Goal: Information Seeking & Learning: Learn about a topic

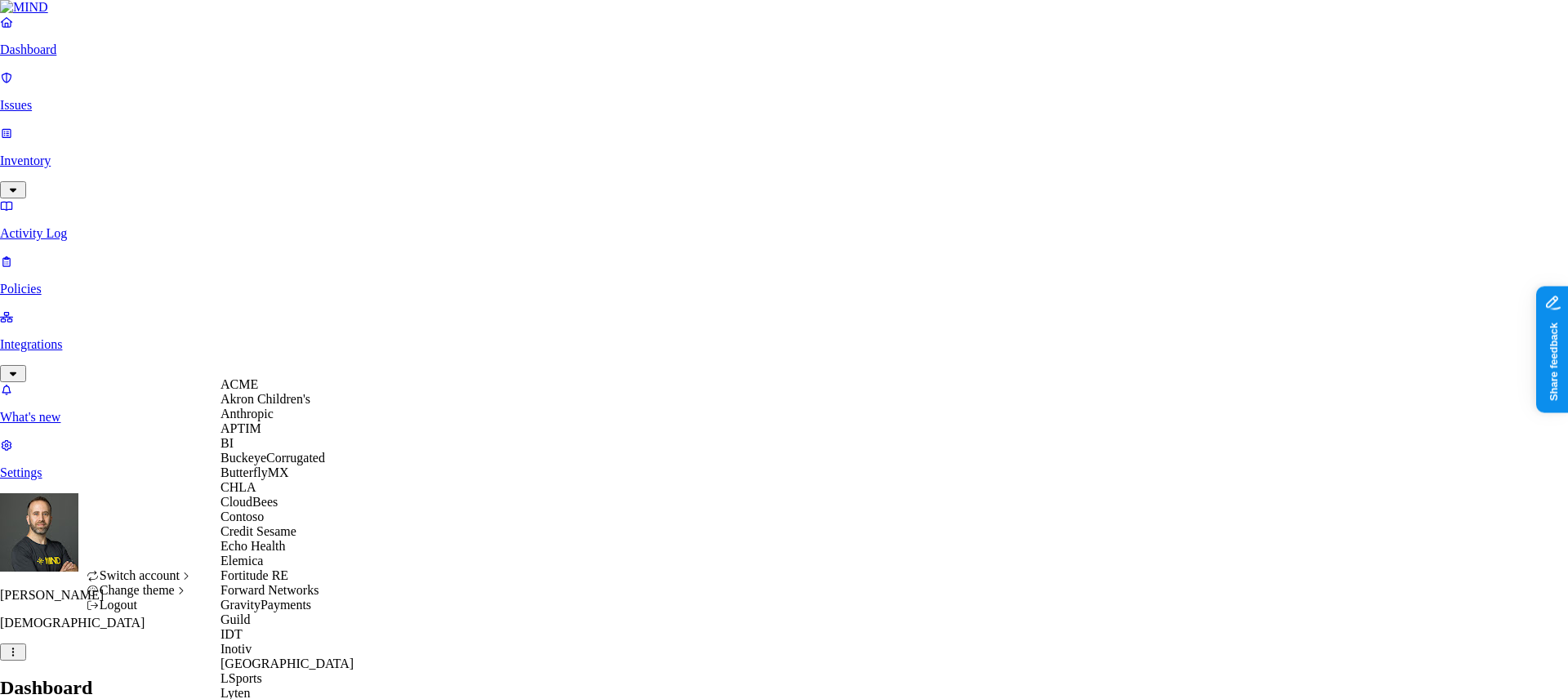
scroll to position [9, 0]
click at [301, 465] on span "BuckeyeCorrugated" at bounding box center [272, 457] width 104 height 14
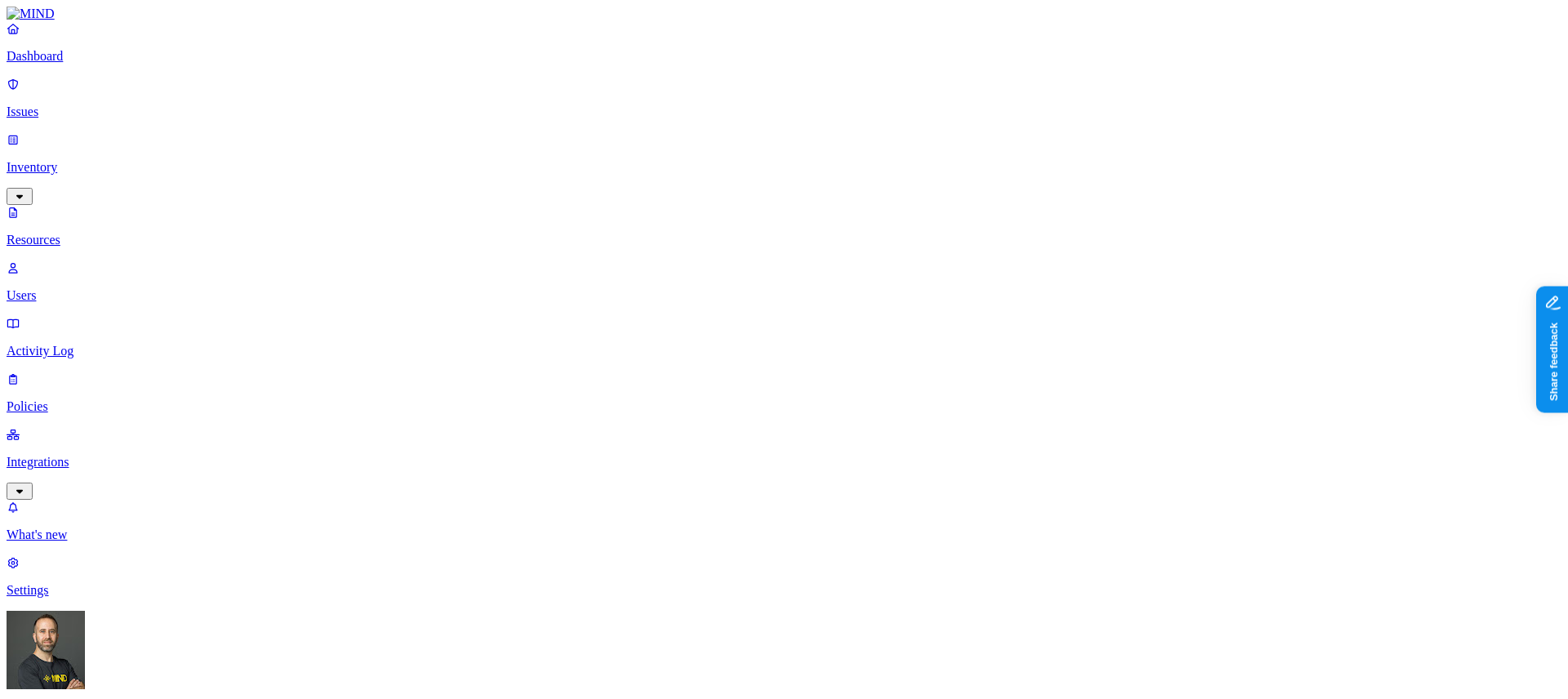
scroll to position [33, 0]
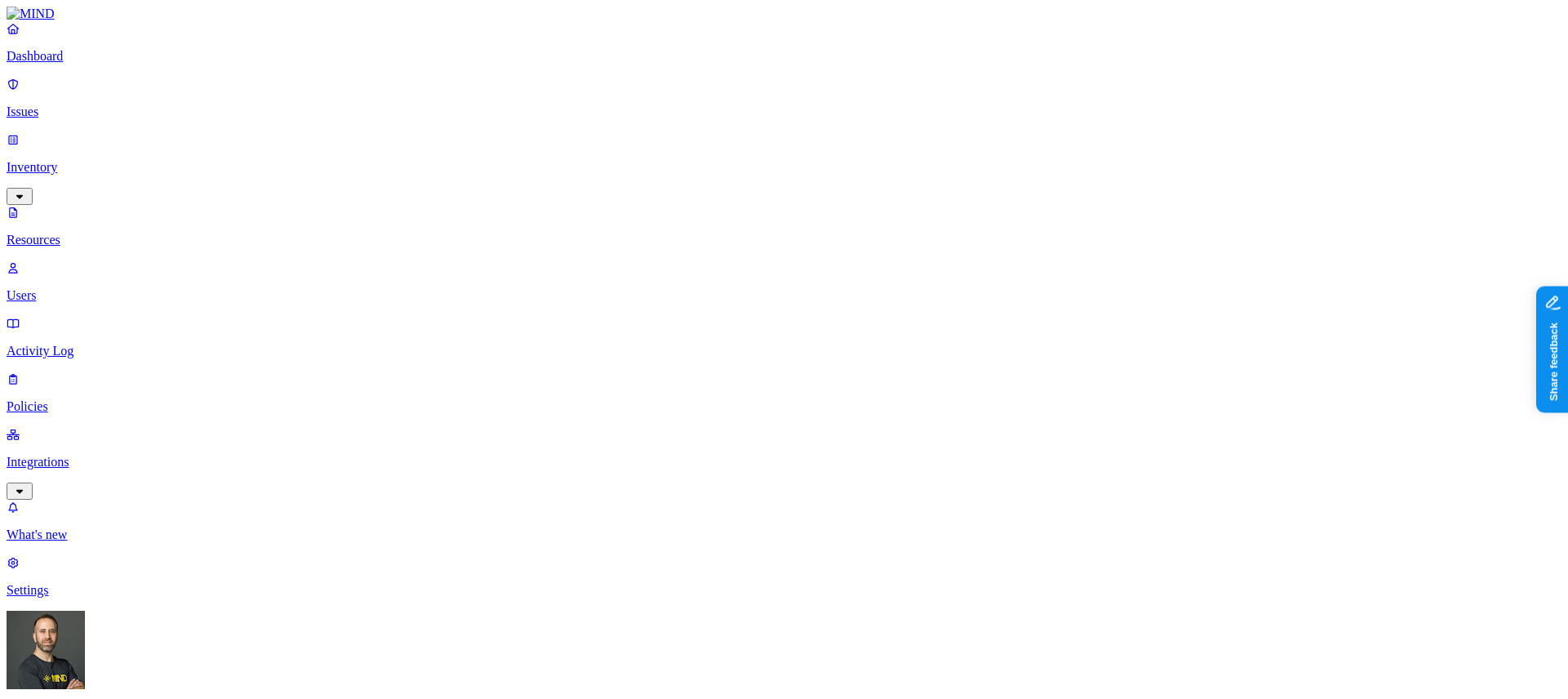
scroll to position [33, 0]
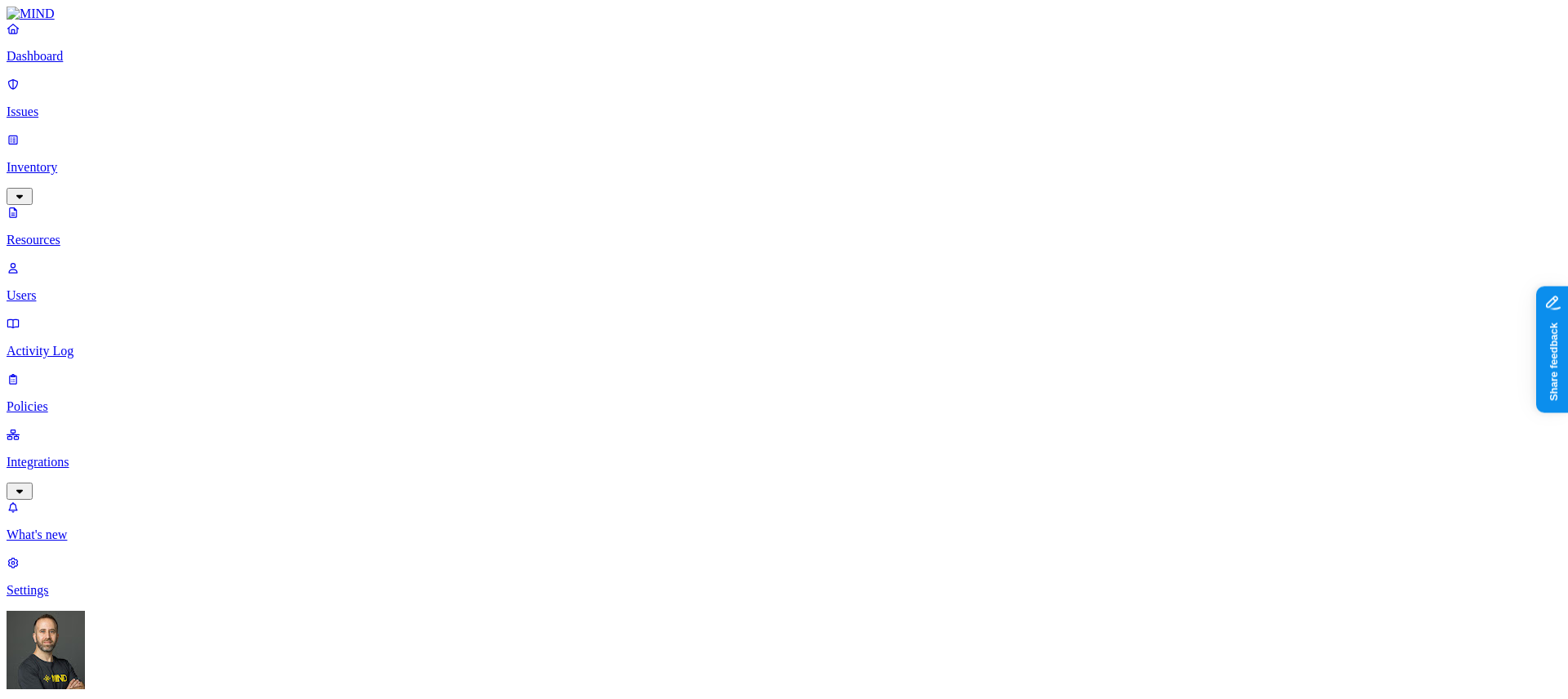
scroll to position [367, 0]
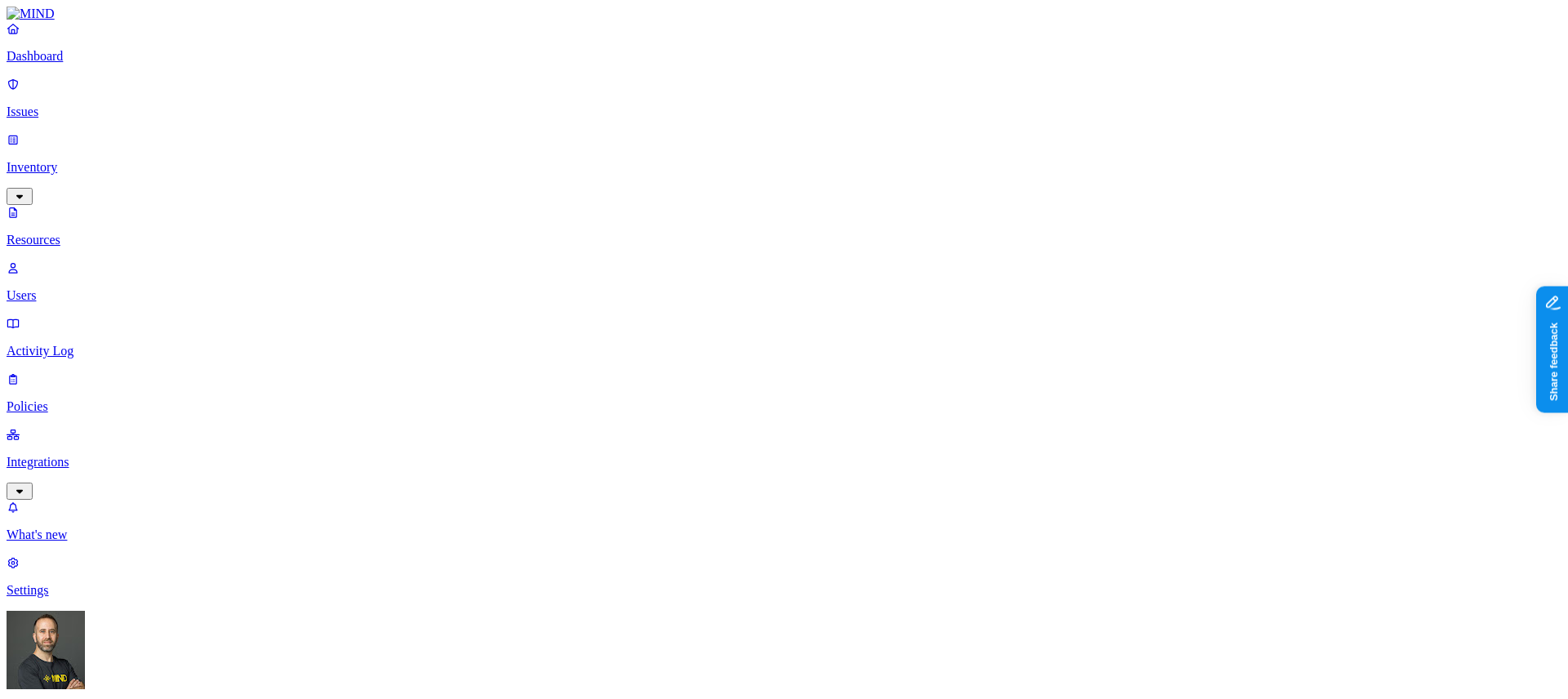
click at [106, 64] on p "Dashboard" at bounding box center [784, 55] width 1555 height 14
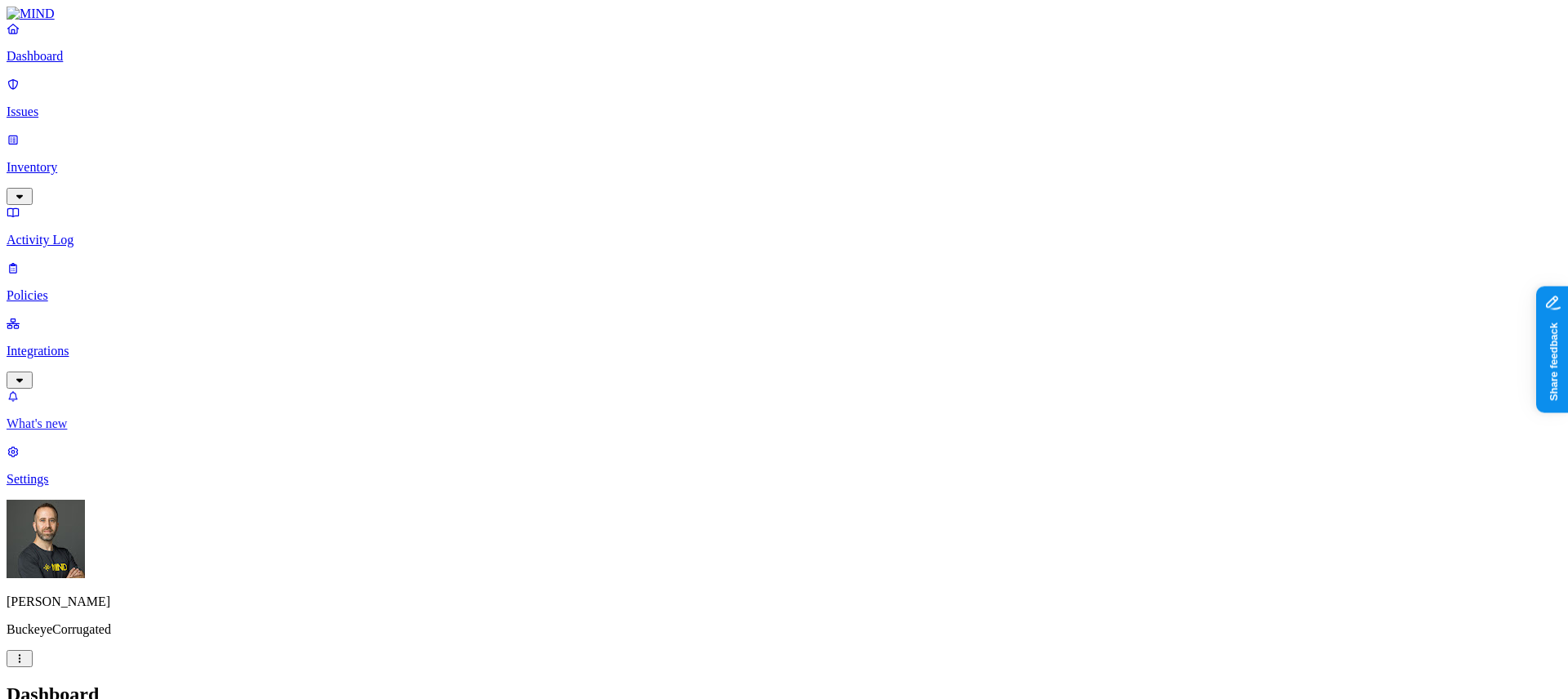
click at [122, 431] on p "What's new" at bounding box center [784, 424] width 1555 height 14
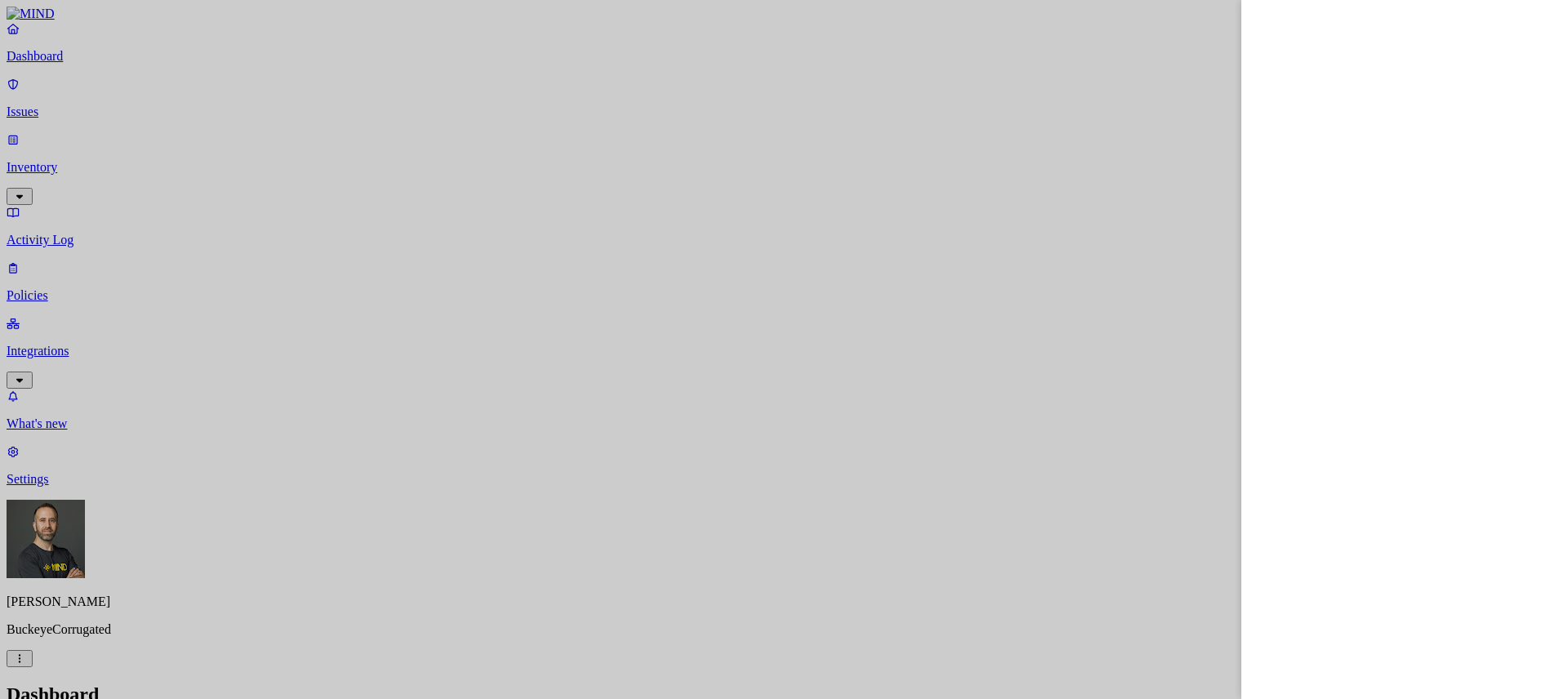
click at [169, 674] on div at bounding box center [784, 349] width 1568 height 699
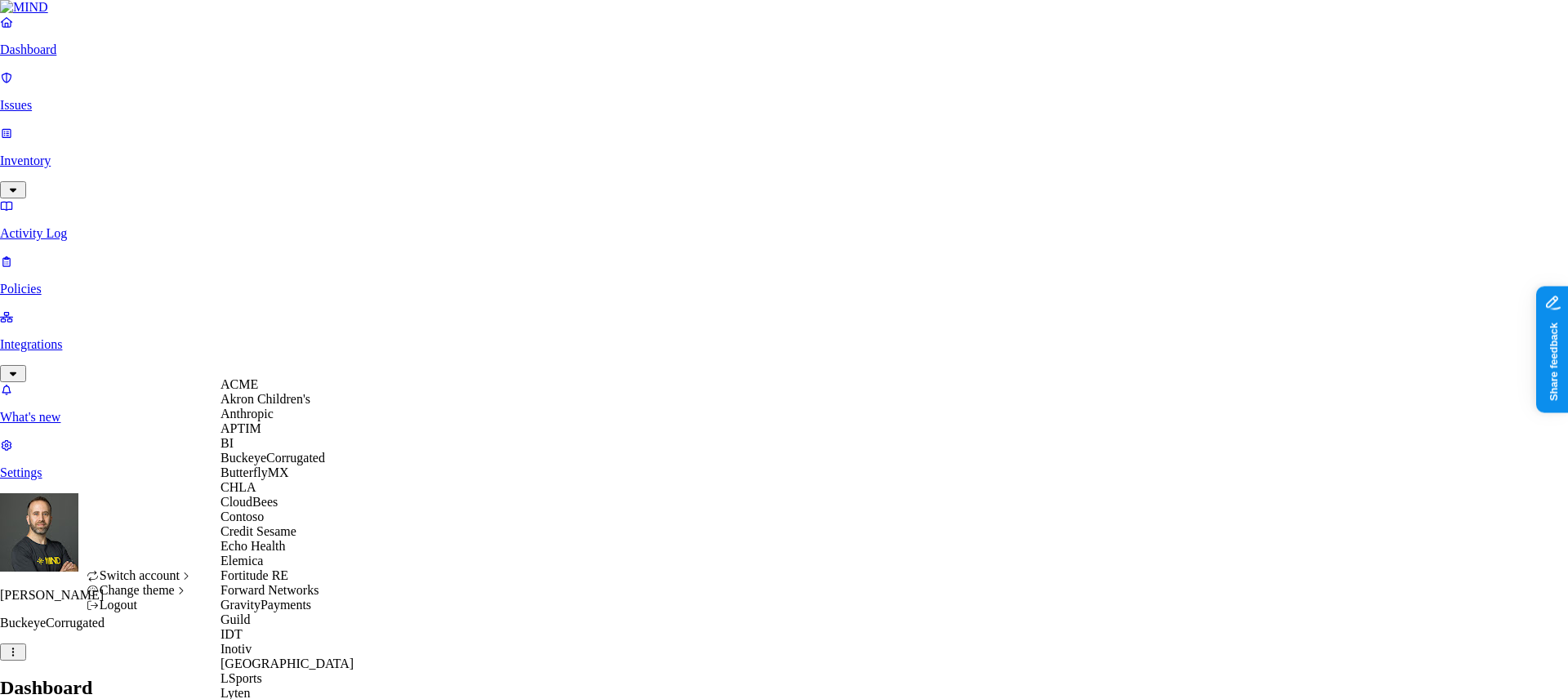
scroll to position [590, 0]
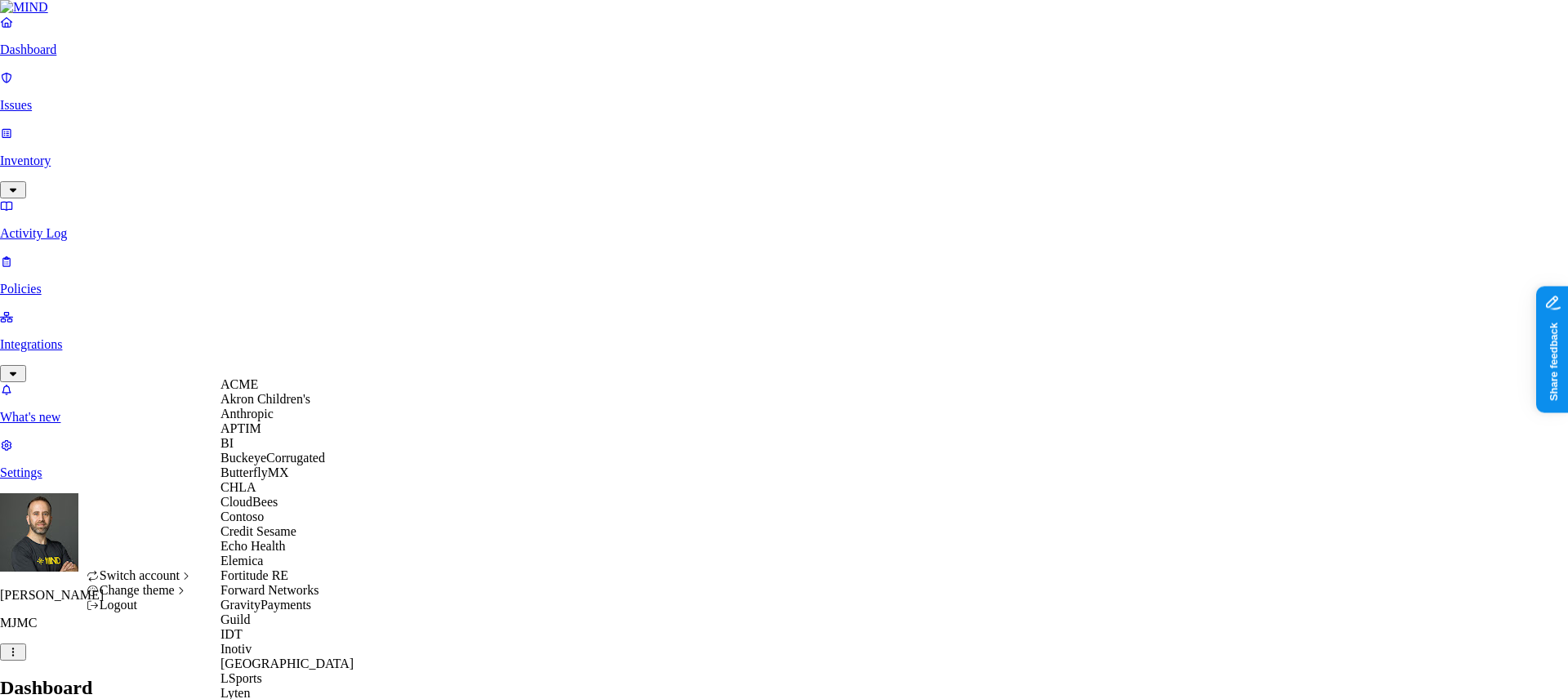
scroll to position [294, 0]
click at [297, 598] on span "GravityPayments" at bounding box center [266, 604] width 91 height 14
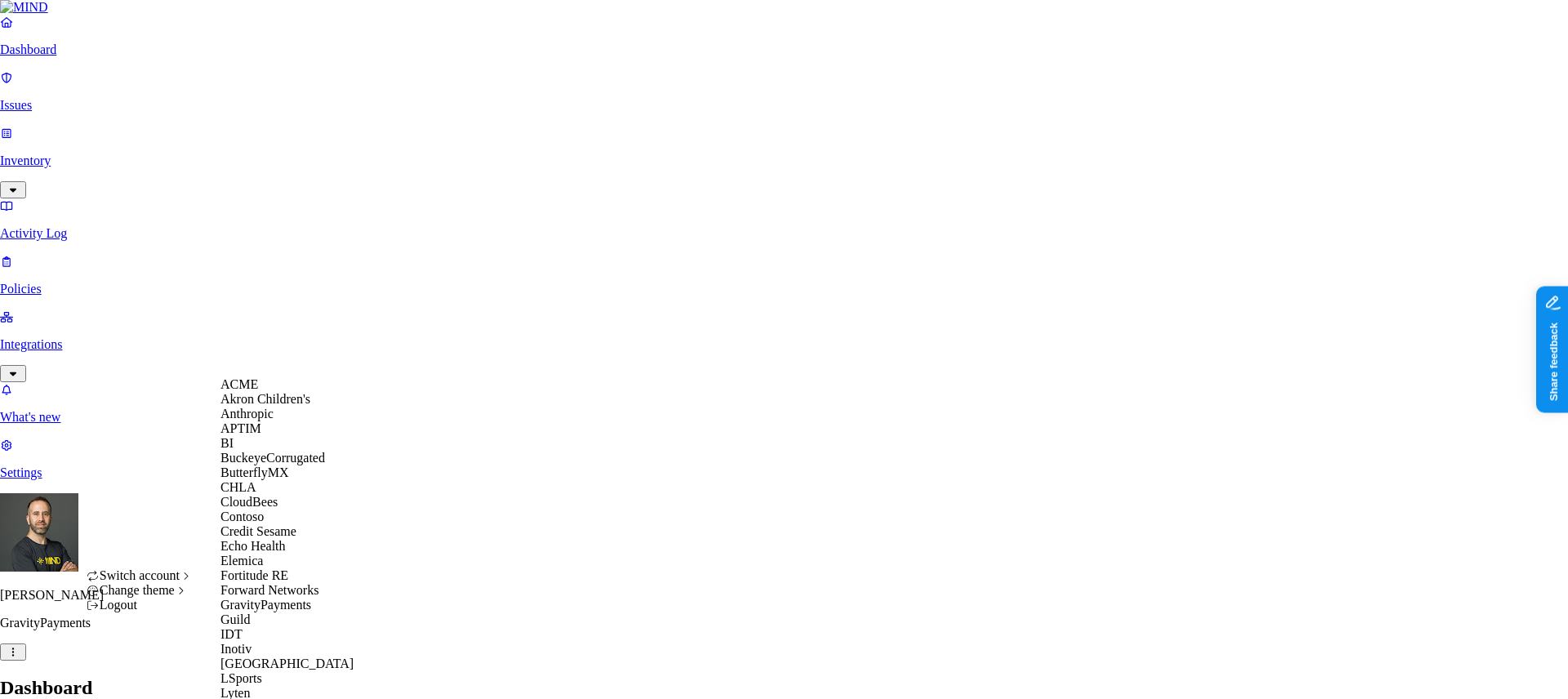
scroll to position [120, 0]
click at [291, 554] on div "Echo Health" at bounding box center [300, 546] width 159 height 14
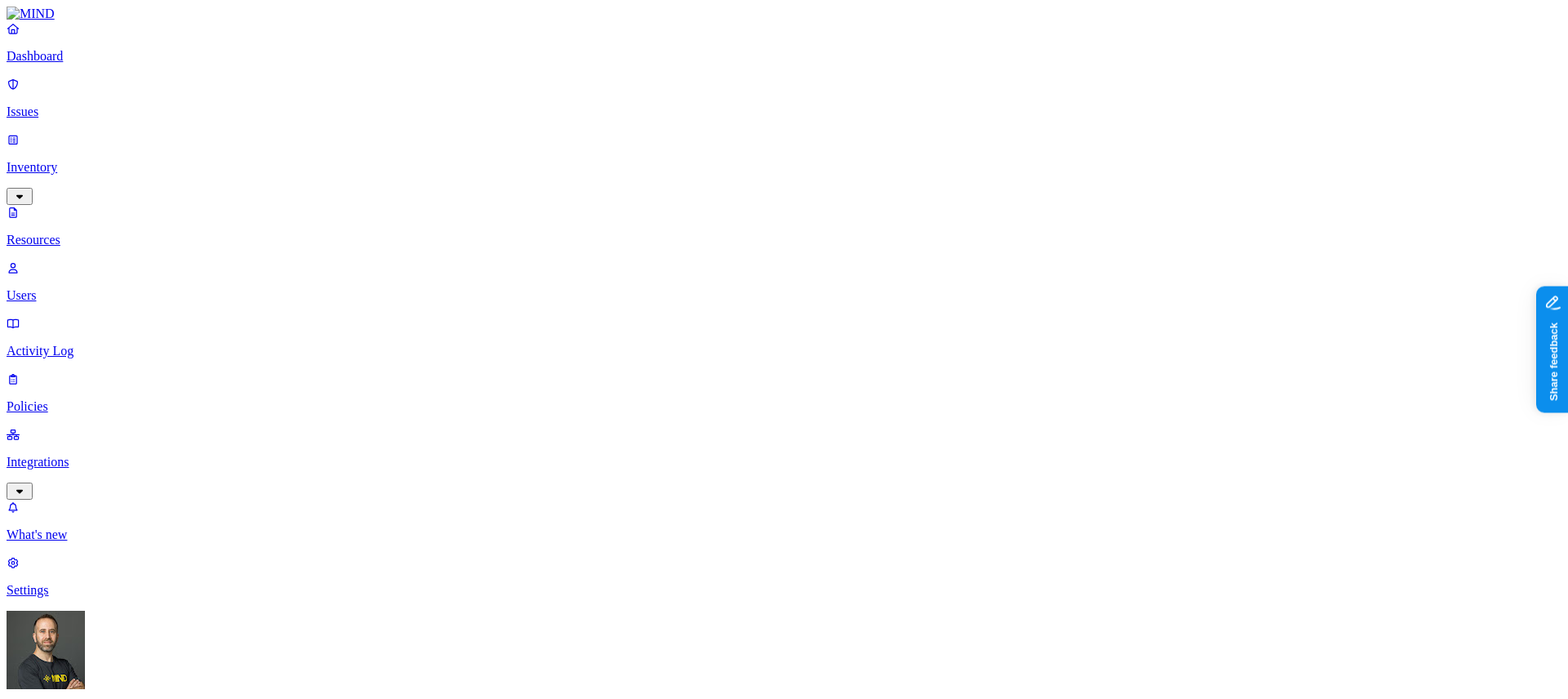
click at [126, 64] on p "Dashboard" at bounding box center [784, 55] width 1555 height 14
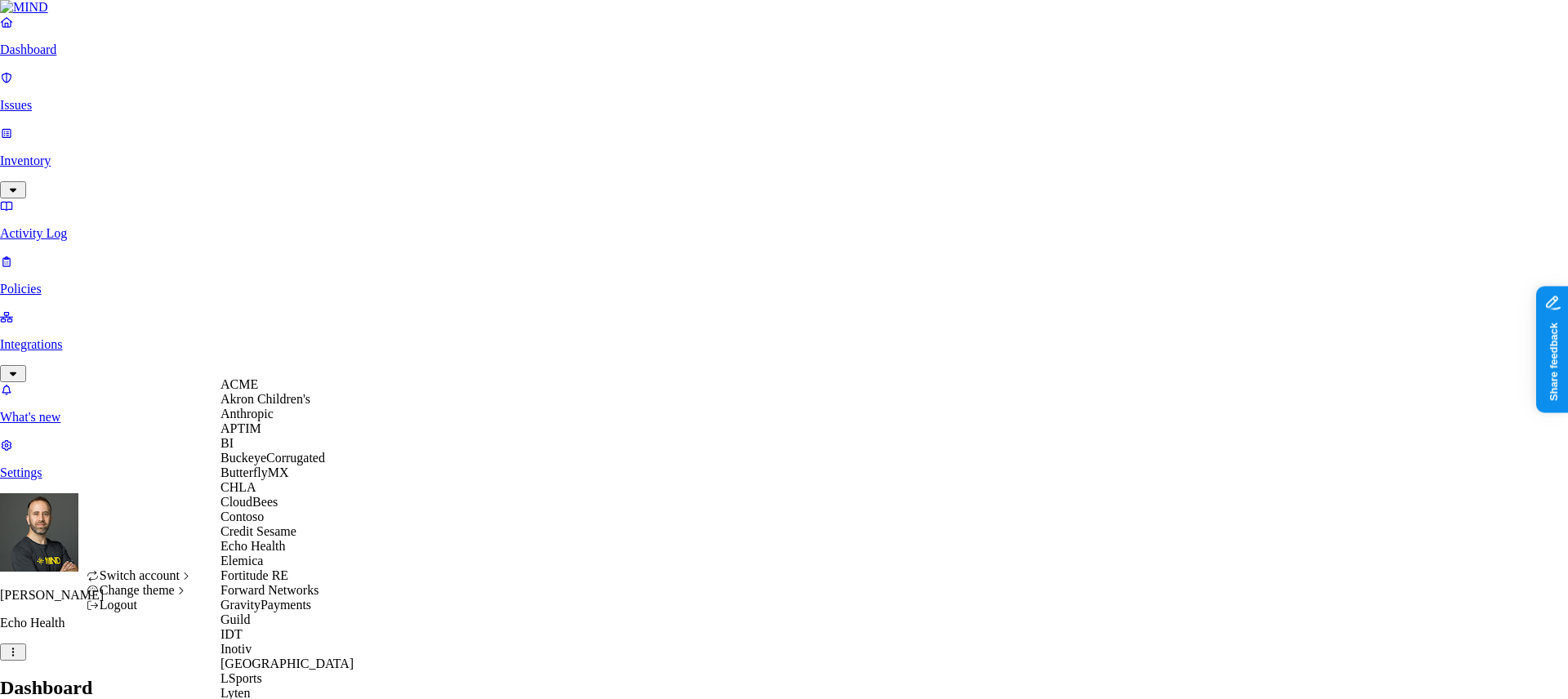
click at [277, 509] on span "CloudBees" at bounding box center [250, 502] width 57 height 14
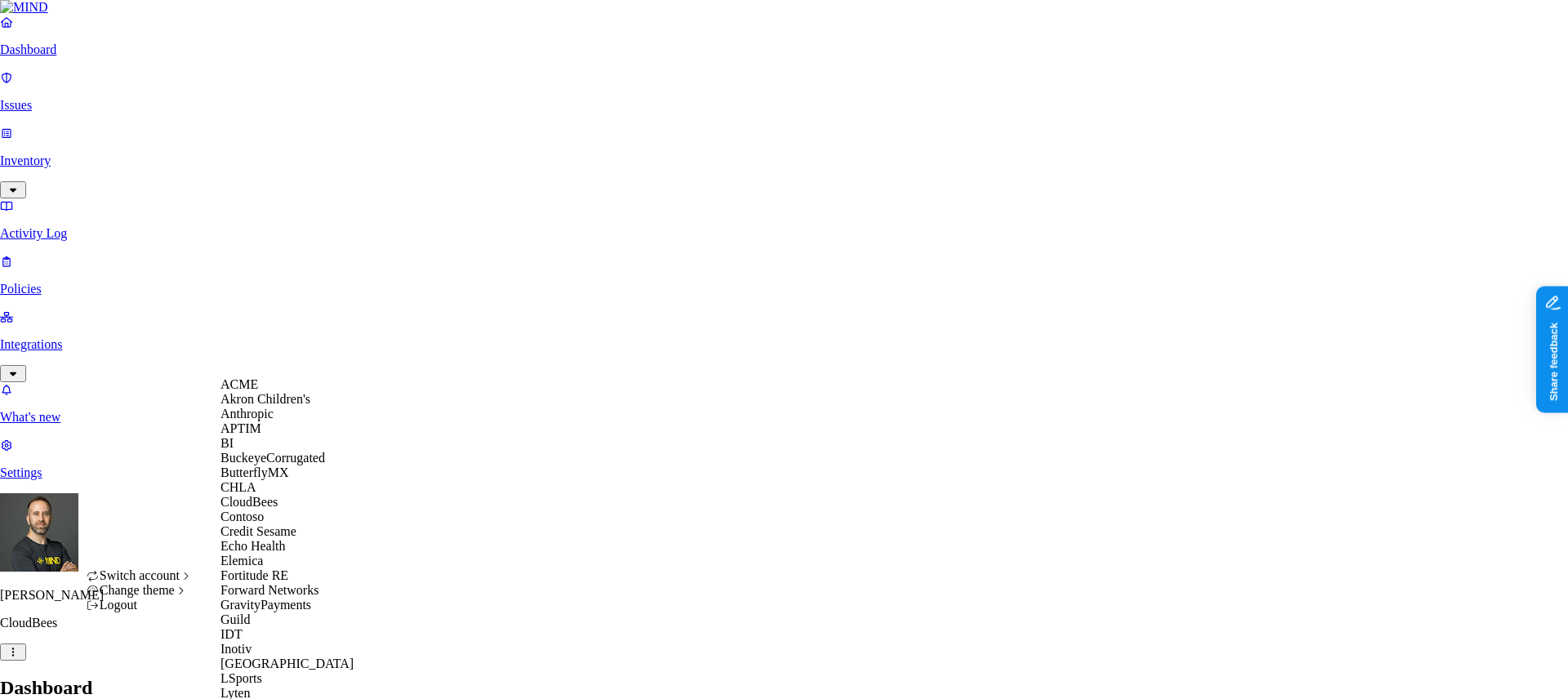
click at [266, 392] on div "ACME" at bounding box center [300, 384] width 159 height 14
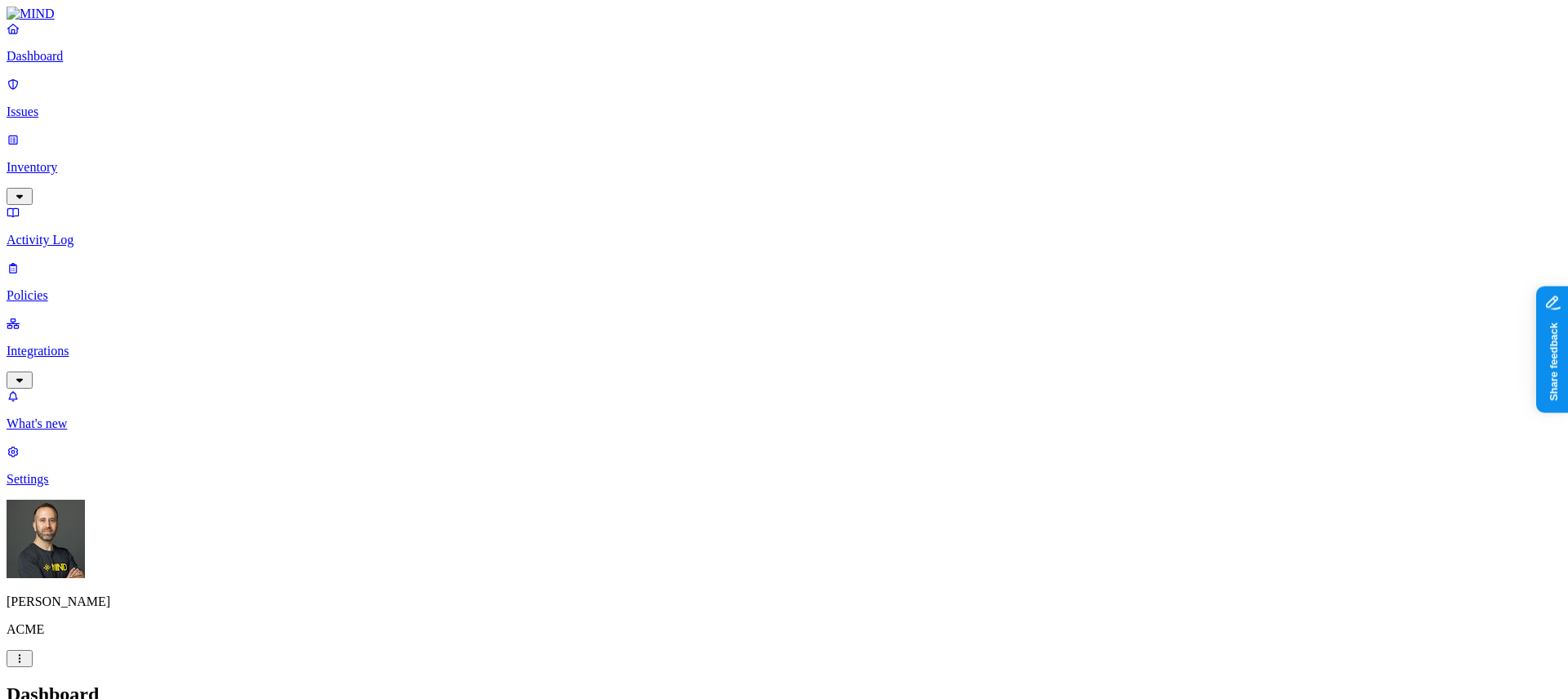
click at [76, 288] on p "Policies" at bounding box center [784, 295] width 1555 height 14
click at [395, 155] on span "Endpoint" at bounding box center [385, 162] width 48 height 14
click at [764, 684] on div "Policies Create Policy" at bounding box center [784, 711] width 1555 height 55
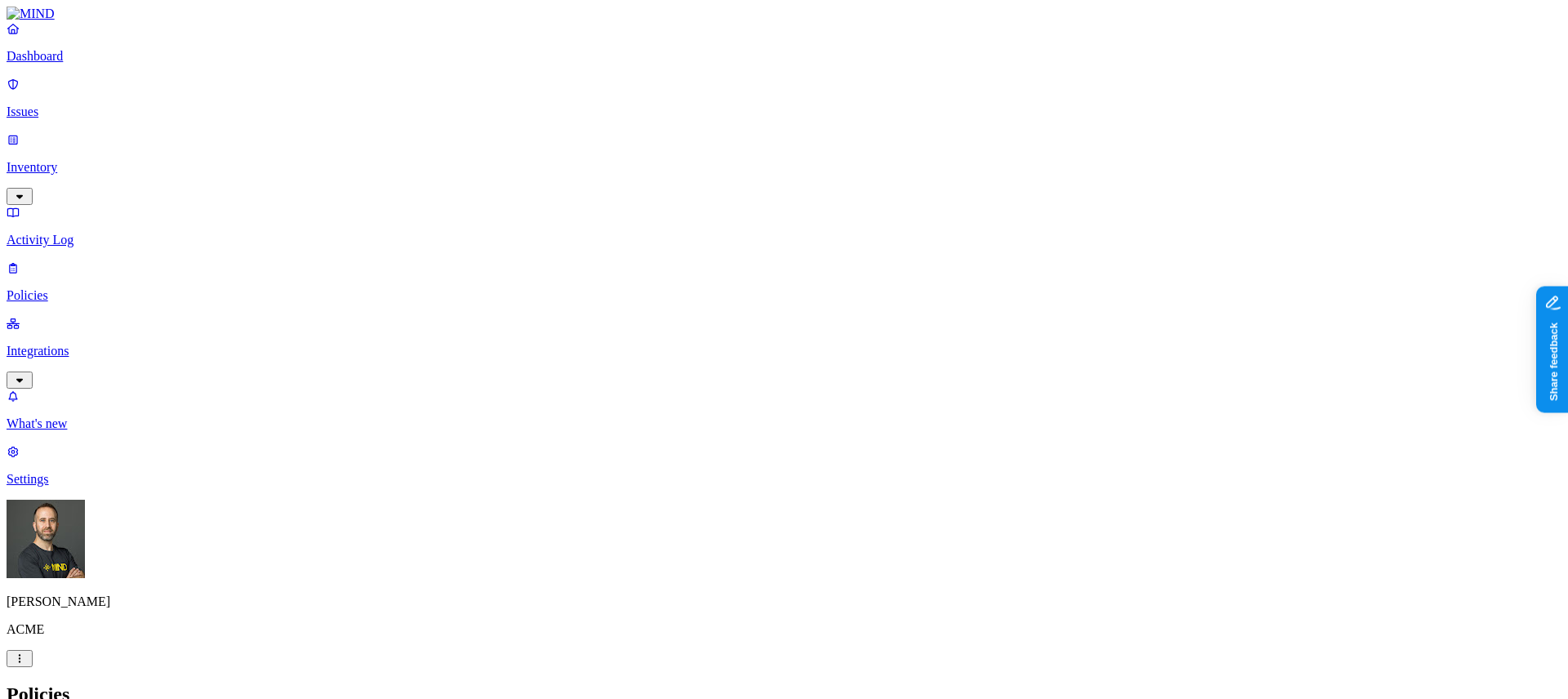
click at [70, 104] on p "Issues" at bounding box center [784, 111] width 1555 height 14
type input "googl"
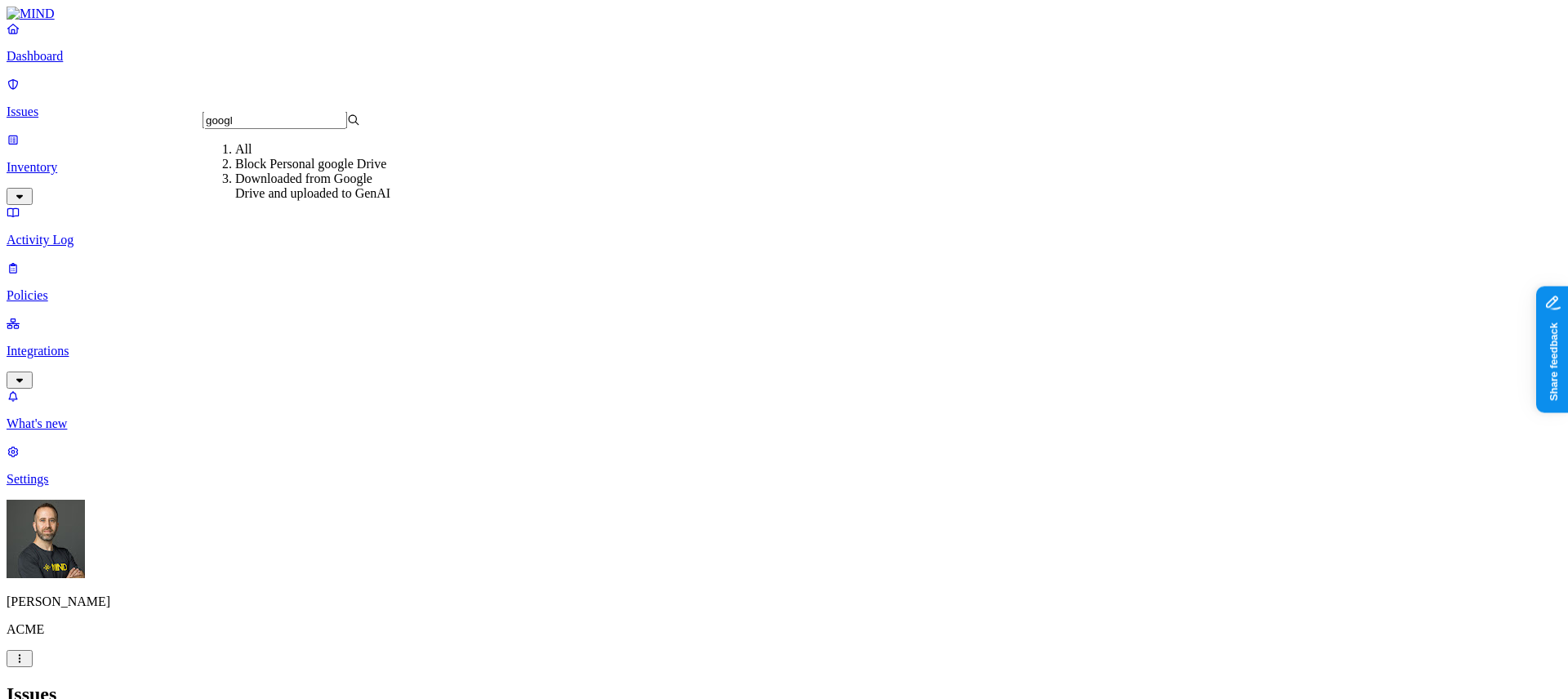
click at [296, 201] on div "Downloaded from Google Drive and uploaded to GenAI" at bounding box center [314, 186] width 158 height 30
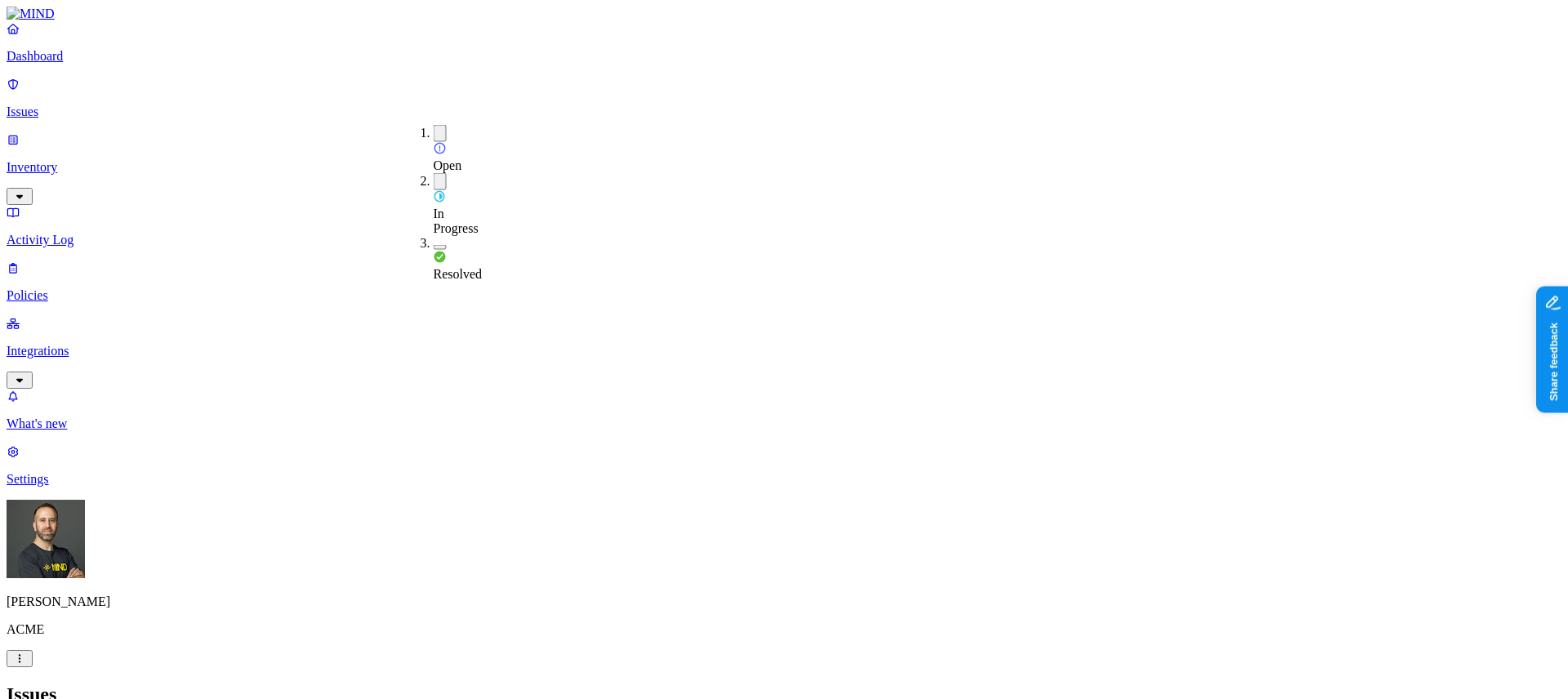
click at [434, 245] on button "button" at bounding box center [441, 247] width 13 height 5
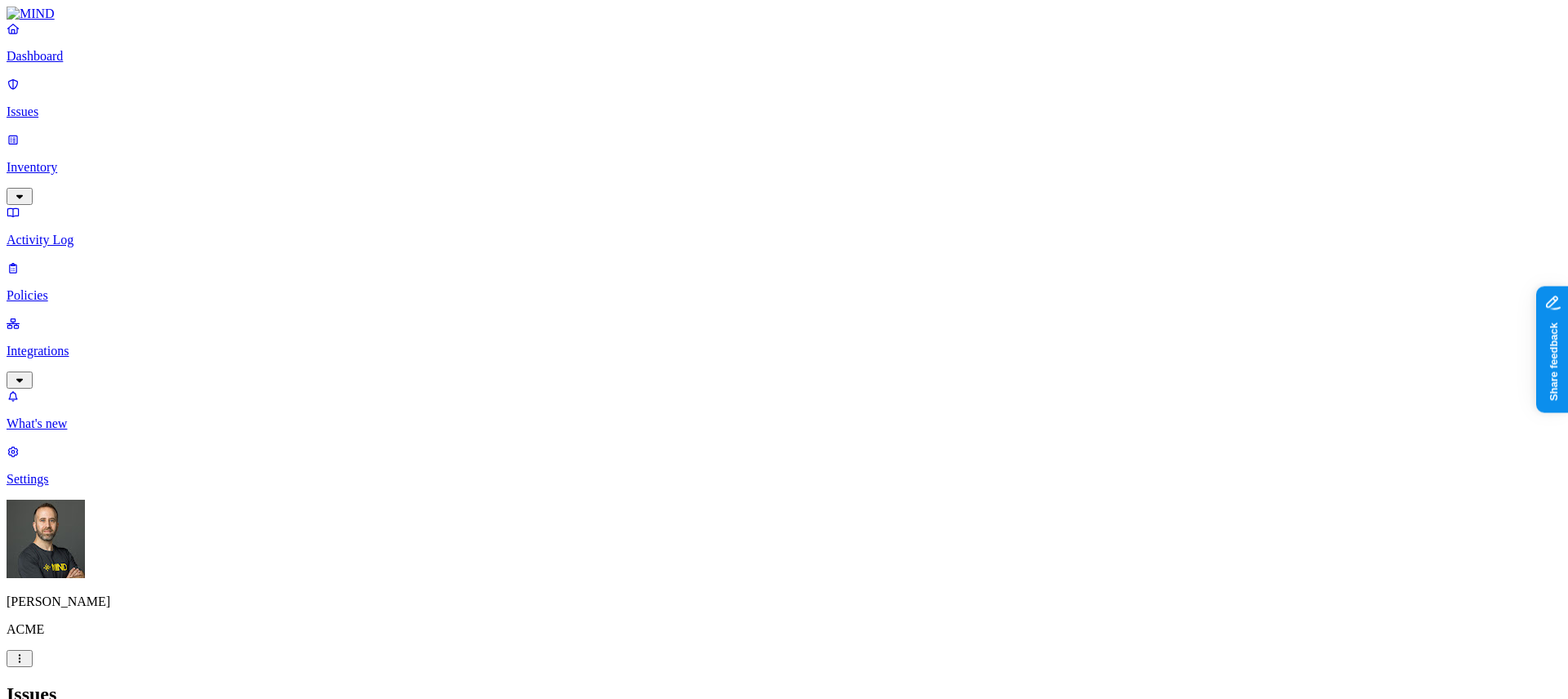
click at [103, 64] on p "Dashboard" at bounding box center [784, 55] width 1555 height 14
click at [102, 104] on p "Issues" at bounding box center [784, 111] width 1555 height 14
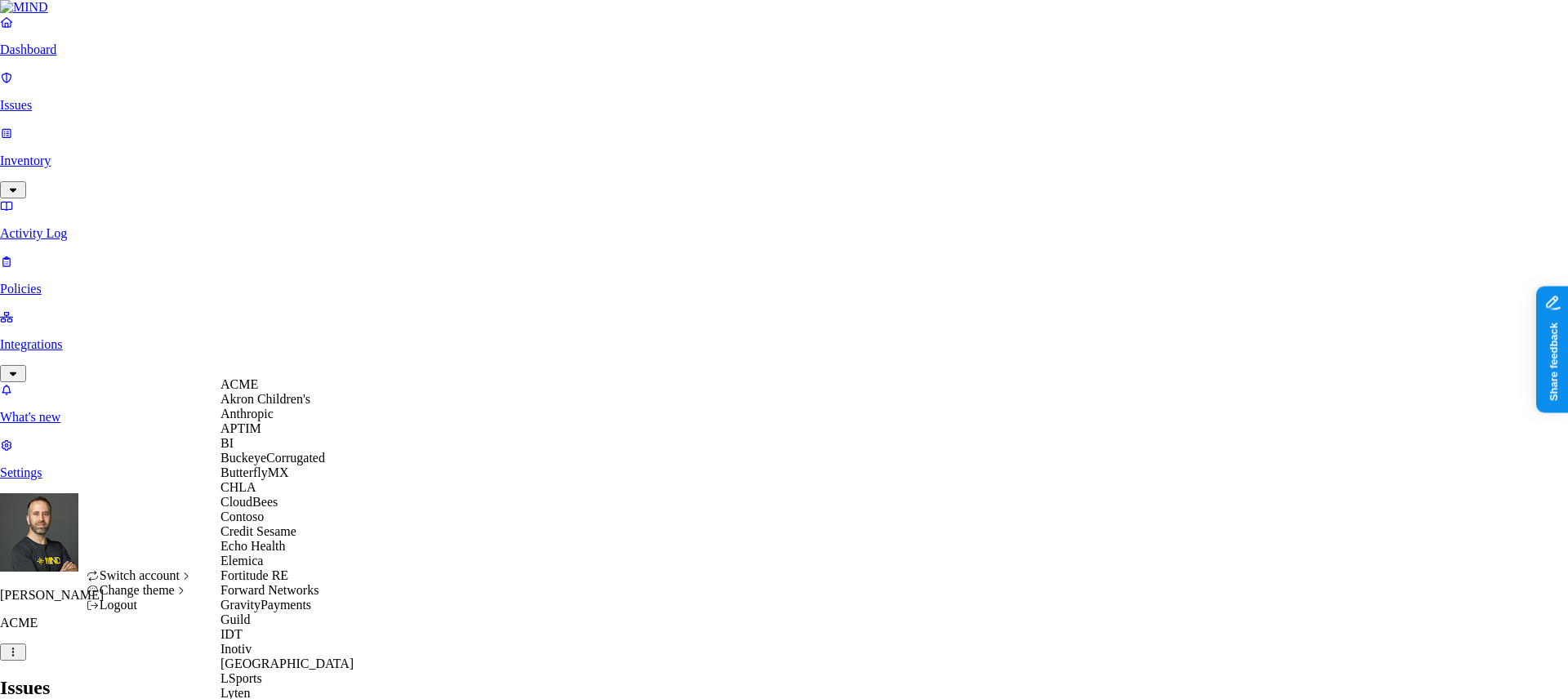
scroll to position [493, 0]
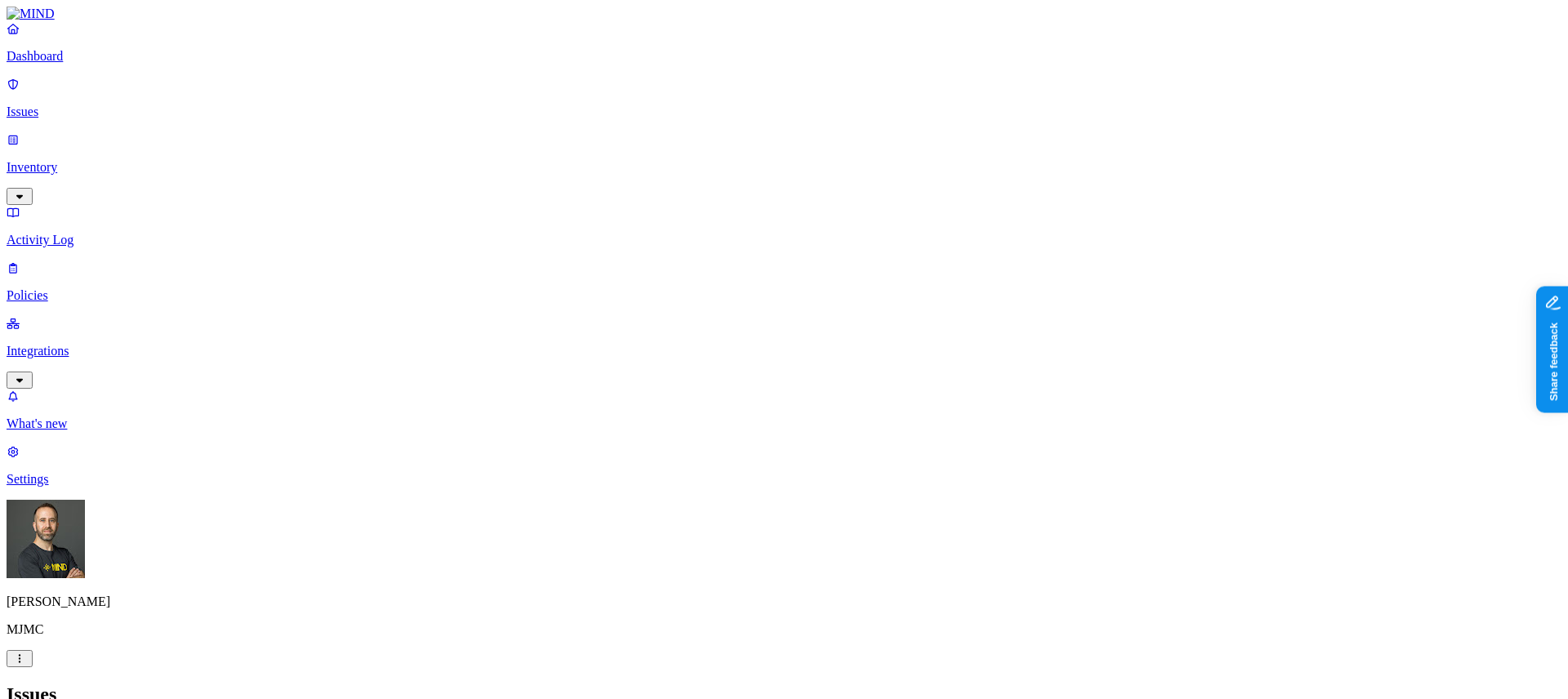
click at [75, 64] on p "Dashboard" at bounding box center [784, 55] width 1555 height 14
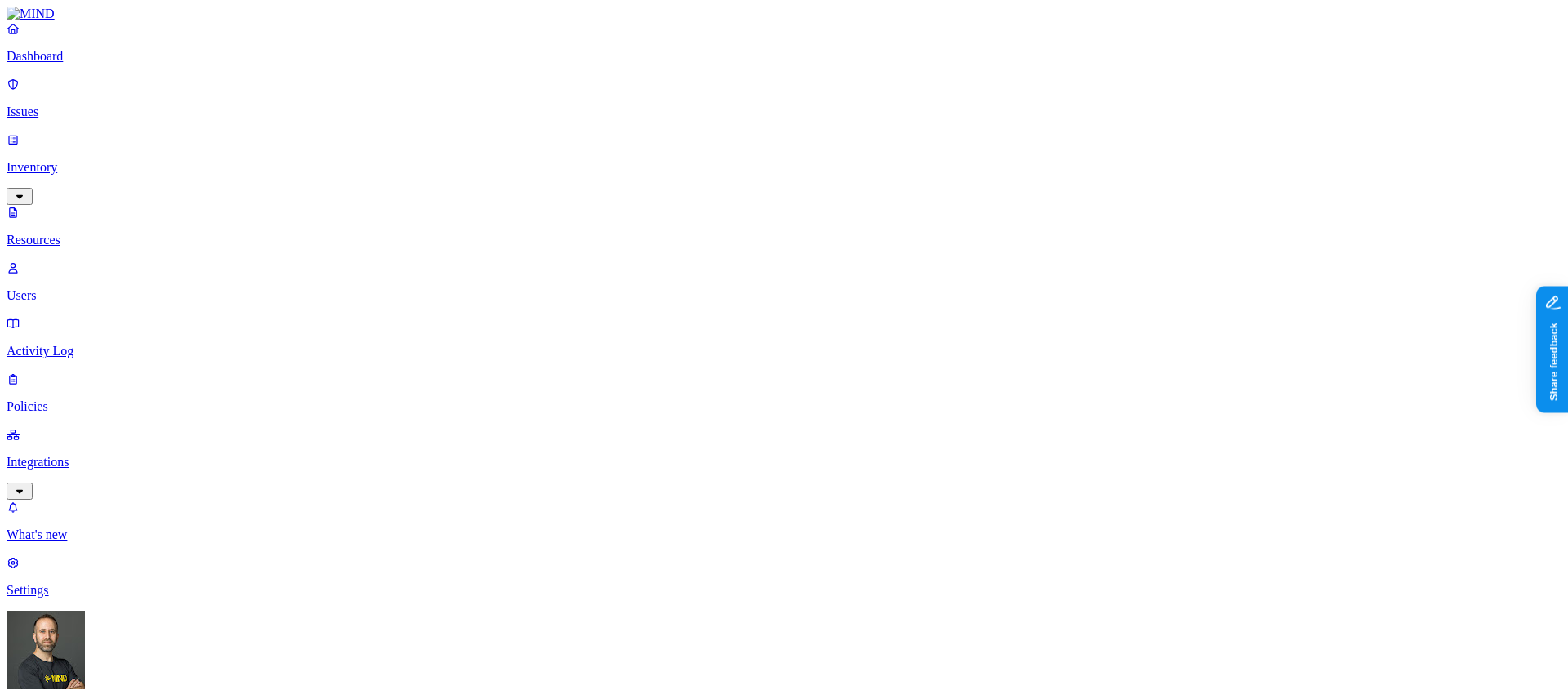
click at [89, 64] on p "Dashboard" at bounding box center [784, 55] width 1555 height 14
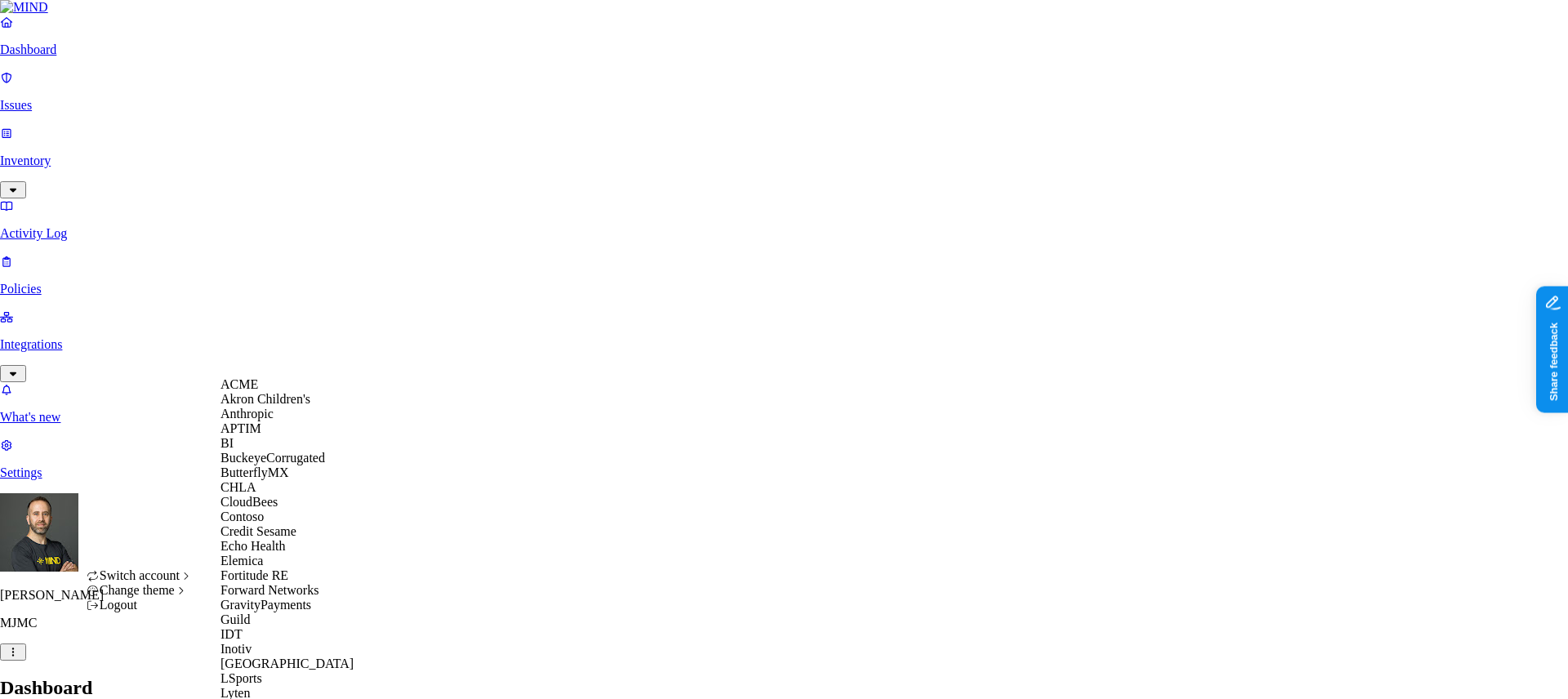
click at [279, 392] on div "ACME" at bounding box center [300, 384] width 159 height 14
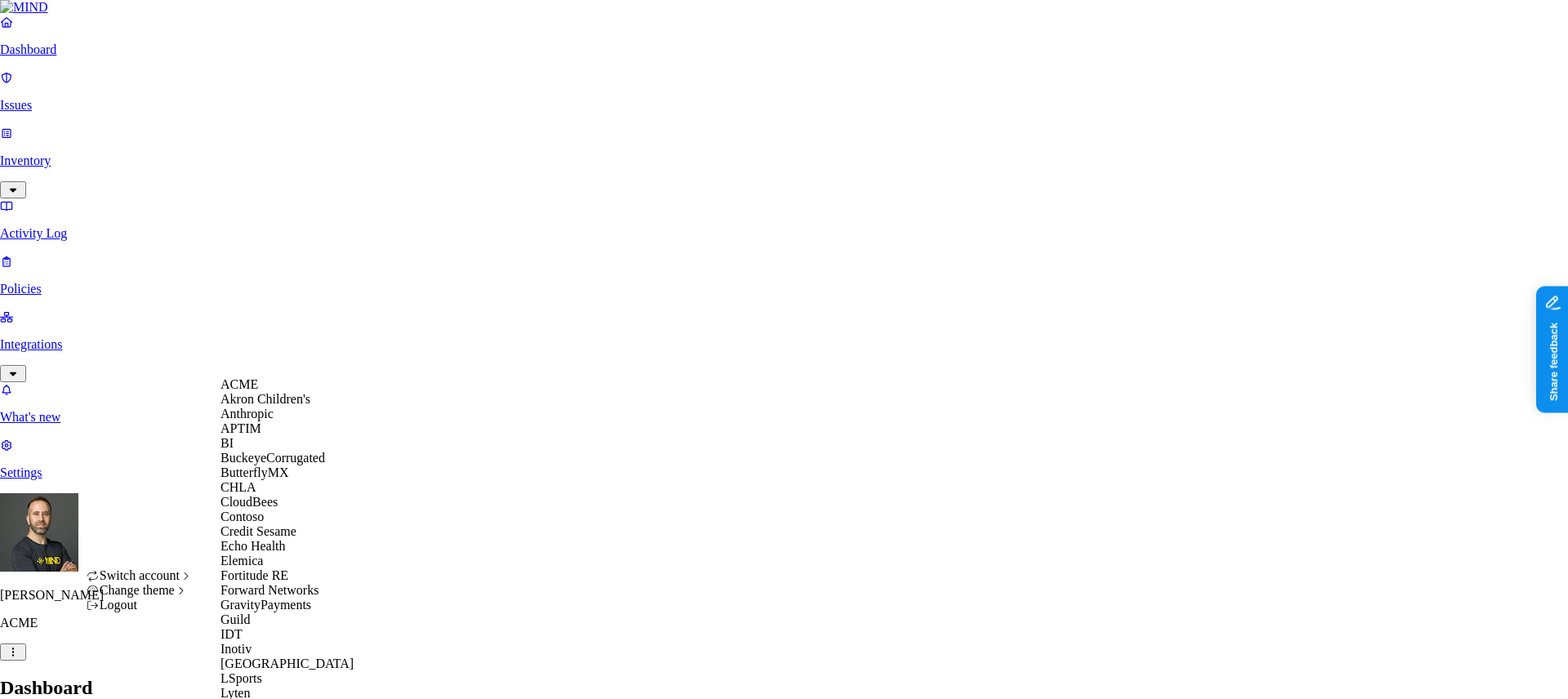
scroll to position [148, 0]
click at [286, 553] on span "Echo Health" at bounding box center [253, 546] width 65 height 14
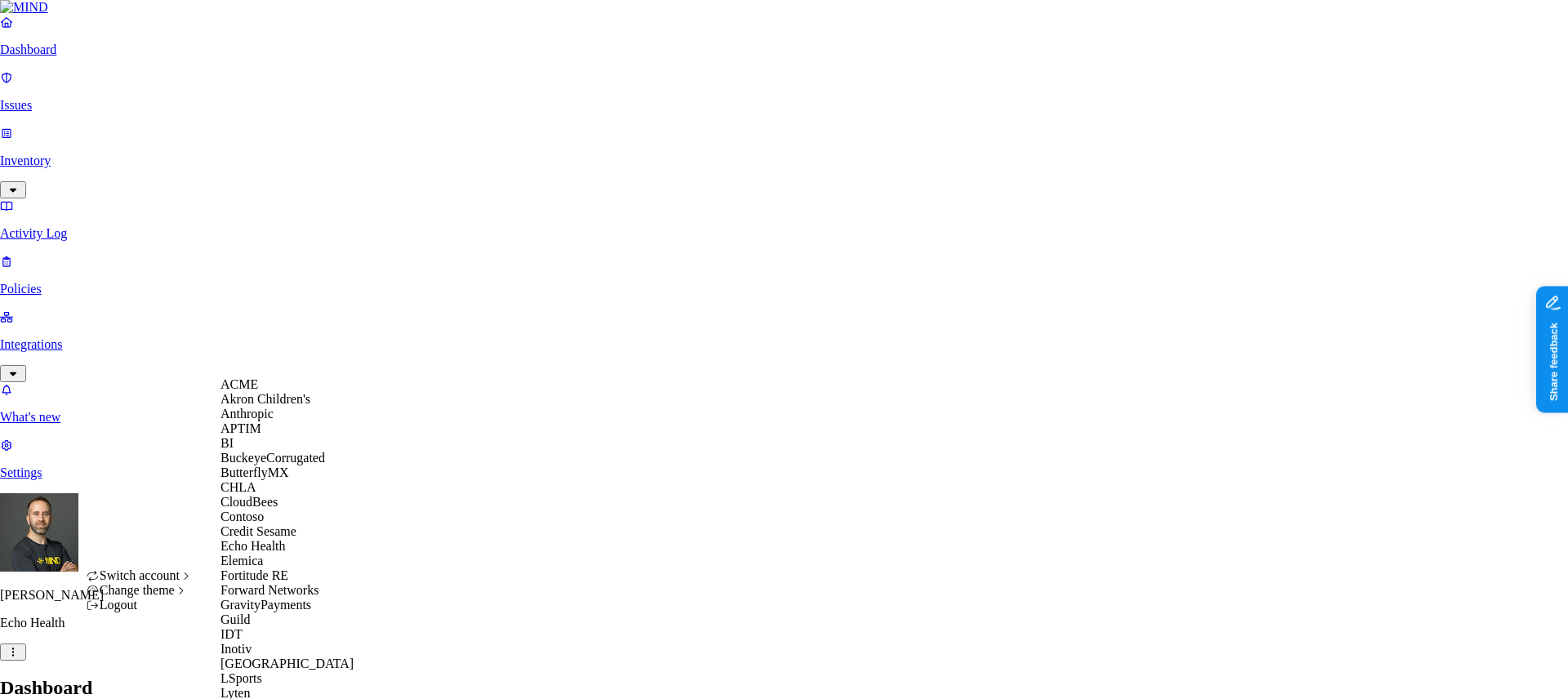
scroll to position [299, 0]
click at [294, 598] on span "GravityPayments" at bounding box center [266, 604] width 91 height 14
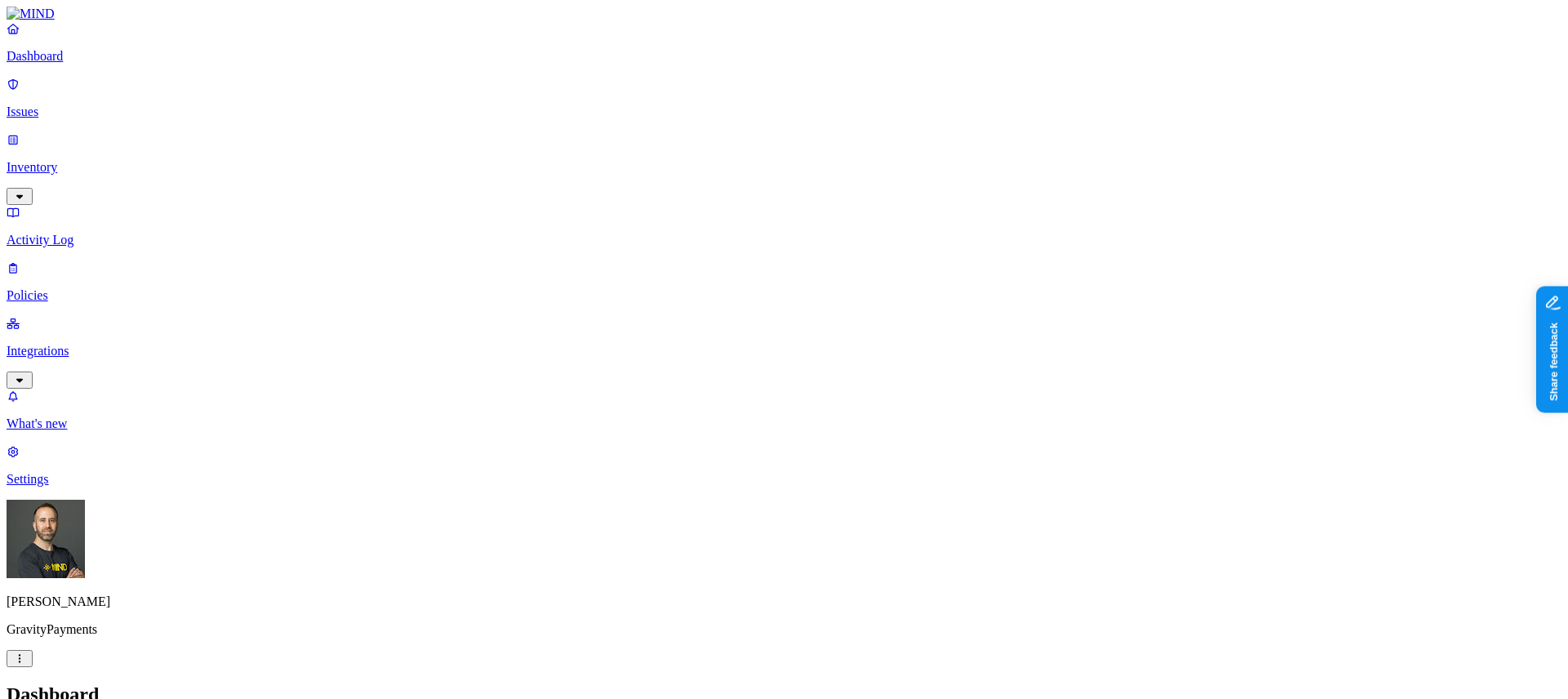
scroll to position [144, 0]
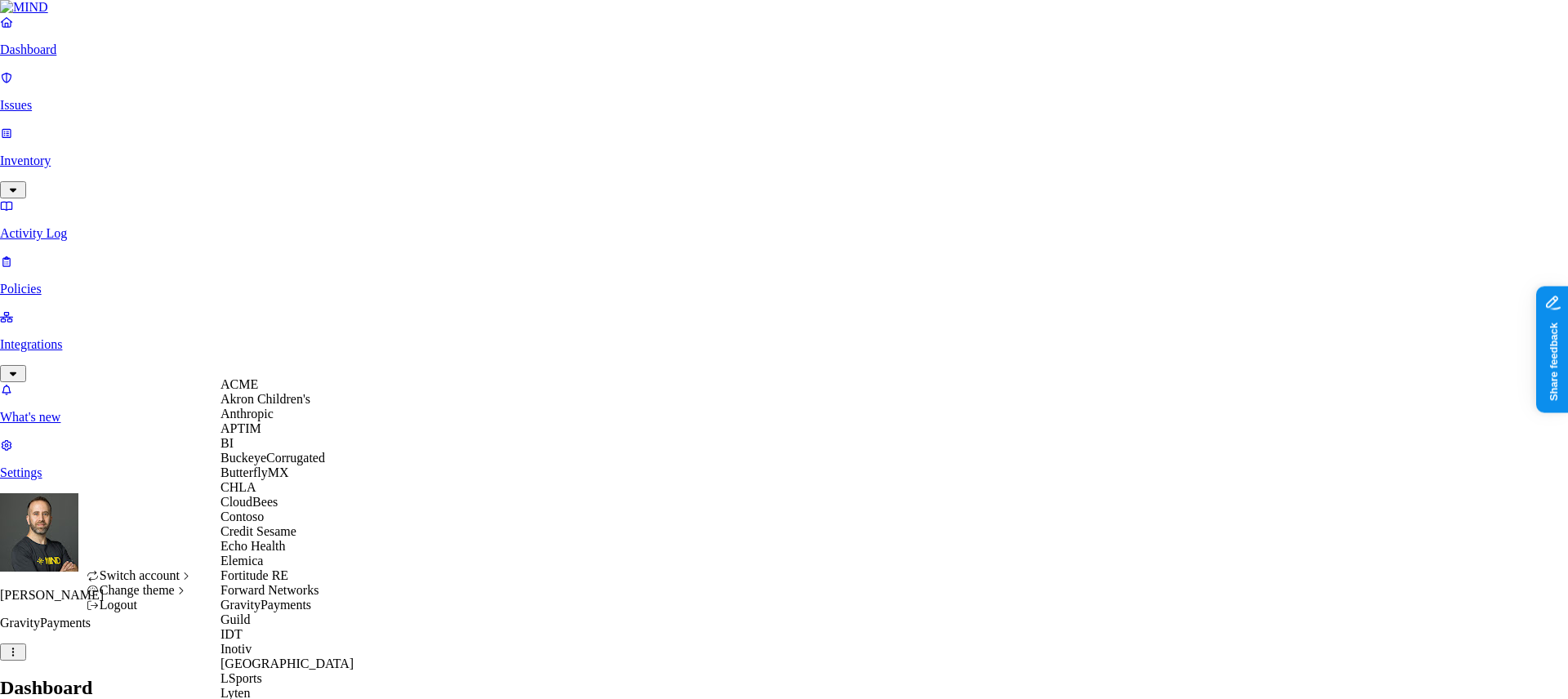
scroll to position [594, 0]
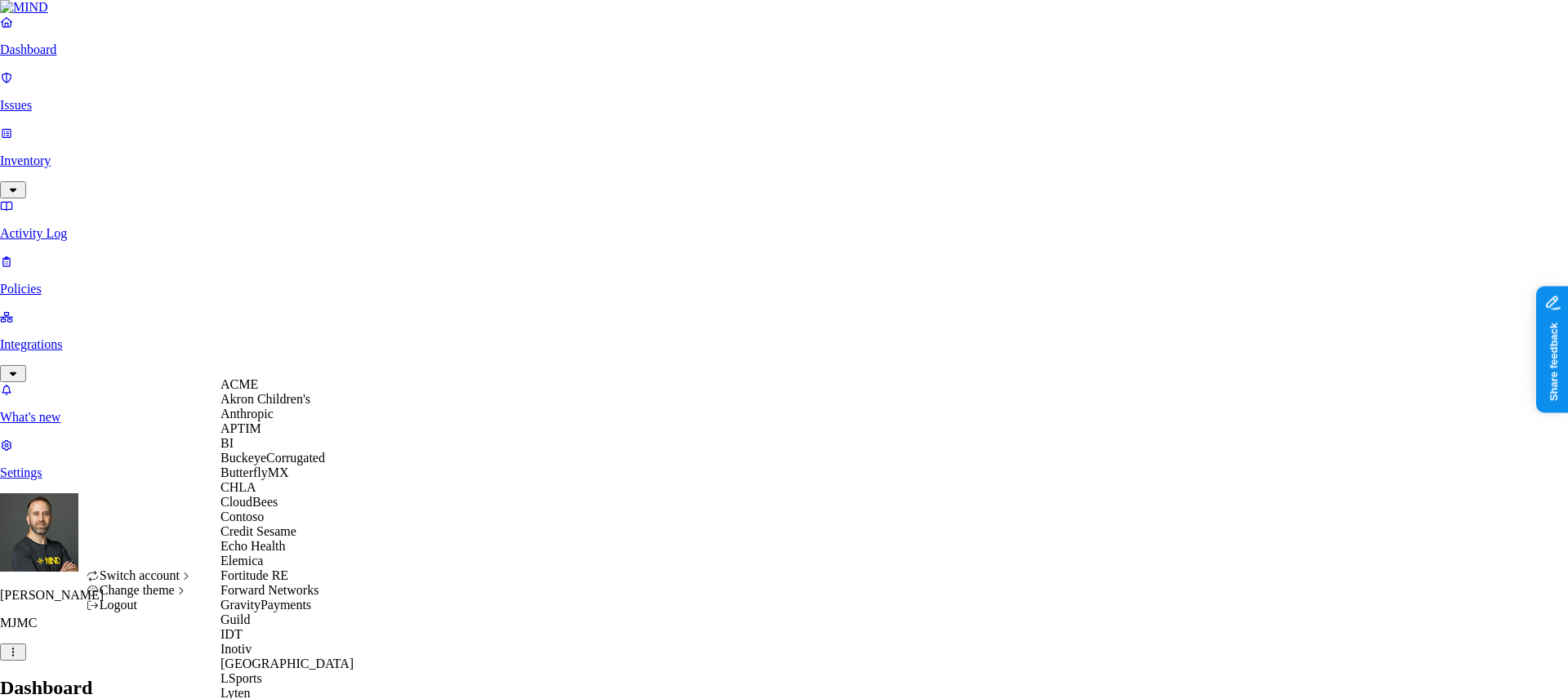
click at [274, 392] on div "ACME" at bounding box center [300, 384] width 159 height 14
